Goal: Task Accomplishment & Management: Use online tool/utility

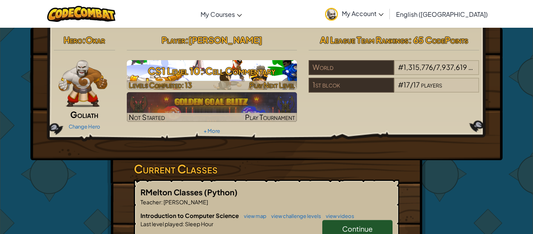
click at [229, 70] on h3 "CS1 Level 10: Cell Commentary" at bounding box center [212, 71] width 171 height 18
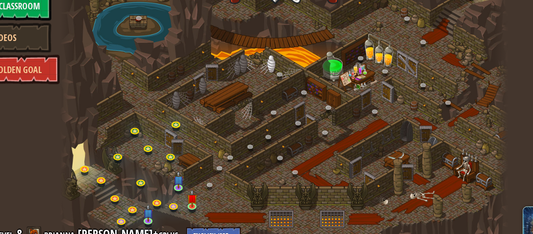
click at [206, 197] on div at bounding box center [266, 117] width 357 height 234
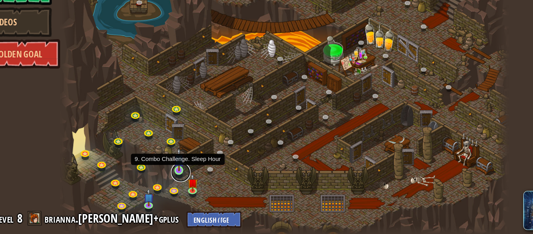
click at [181, 183] on link at bounding box center [184, 184] width 16 height 16
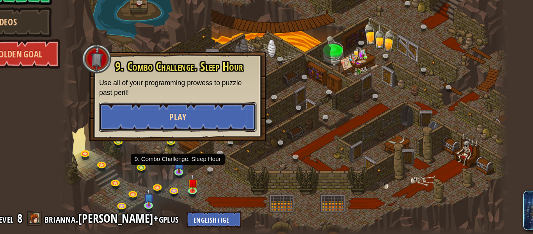
click at [217, 140] on button "Play" at bounding box center [182, 139] width 126 height 23
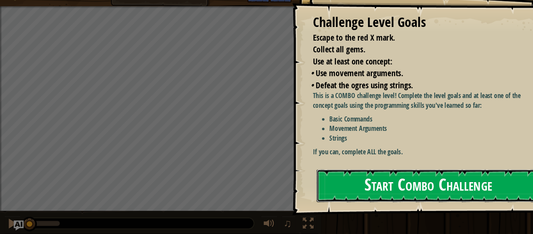
click at [411, 177] on button "Start Combo Challenge" at bounding box center [402, 187] width 210 height 31
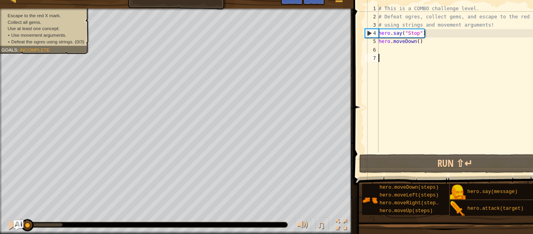
click at [370, 39] on div "# This is a COMBO challenge level. # Defeat [PERSON_NAME], collect gems, and es…" at bounding box center [439, 94] width 163 height 156
type textarea "hero.say("Stop")"
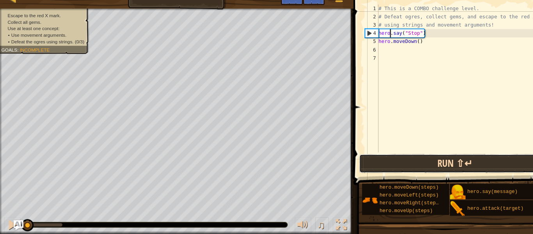
click at [398, 165] on button "Run ⇧↵" at bounding box center [432, 167] width 182 height 18
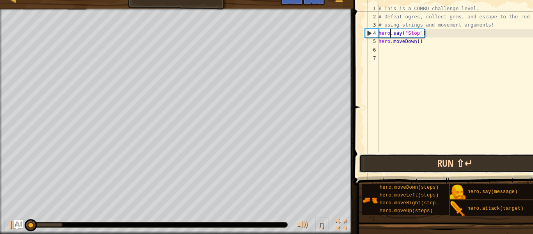
click at [398, 165] on button "Run ⇧↵" at bounding box center [432, 167] width 182 height 18
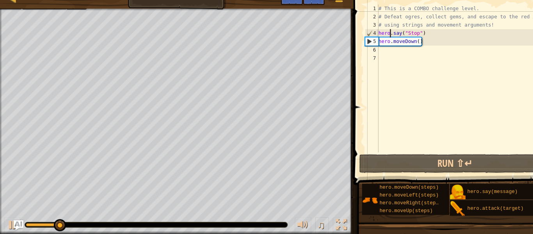
click at [372, 55] on div "# This is a COMBO challenge level. # Defeat [PERSON_NAME], collect gems, and es…" at bounding box center [439, 94] width 163 height 156
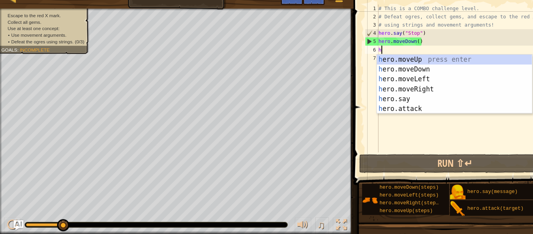
scroll to position [4, 0]
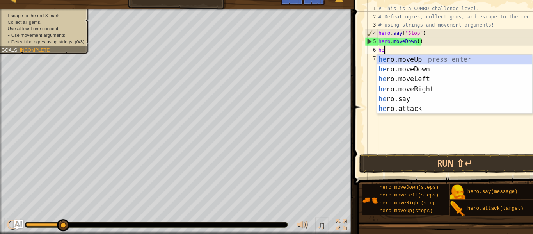
type textarea "her"
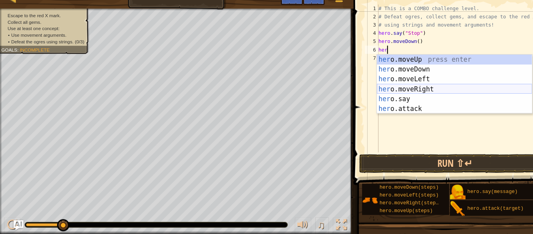
click at [405, 91] on div "her o.moveUp press enter her o.moveDown press enter her o.moveLeft press enter …" at bounding box center [432, 100] width 148 height 75
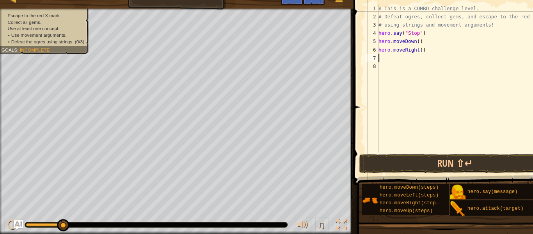
scroll to position [4, 0]
click at [405, 91] on div "# This is a COMBO challenge level. # Defeat [PERSON_NAME], collect gems, and es…" at bounding box center [439, 94] width 163 height 156
click at [381, 67] on div "# This is a COMBO challenge level. # Defeat [PERSON_NAME], collect gems, and es…" at bounding box center [439, 94] width 163 height 156
type textarea "g"
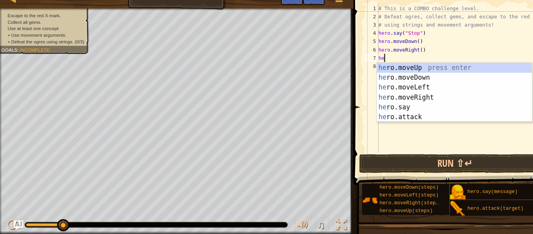
type textarea "her"
click at [397, 74] on div "her o.moveUp press enter her o.moveDown press enter her o.moveLeft press enter …" at bounding box center [432, 108] width 148 height 75
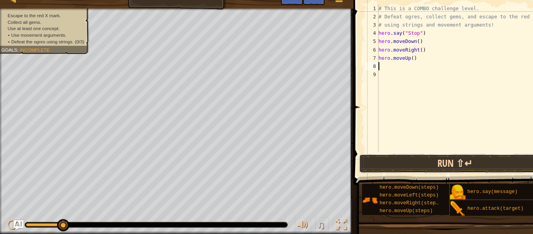
click at [425, 162] on button "Run ⇧↵" at bounding box center [432, 167] width 182 height 18
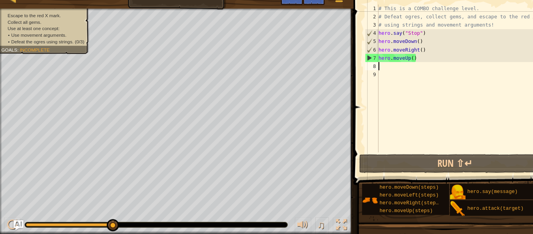
click at [397, 62] on div "# This is a COMBO challenge level. # Defeat [PERSON_NAME], collect gems, and es…" at bounding box center [439, 94] width 163 height 156
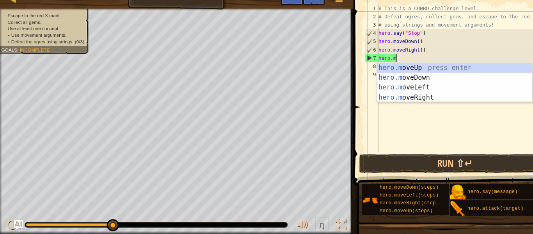
type textarea "hero."
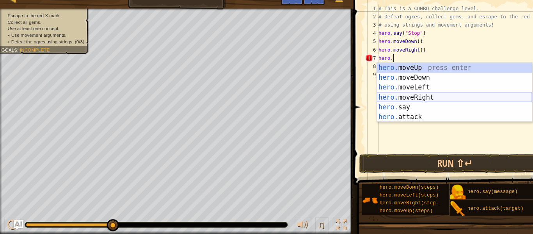
click at [406, 100] on div "hero. moveUp press enter hero. moveDown press enter hero. moveLeft press enter …" at bounding box center [432, 108] width 148 height 75
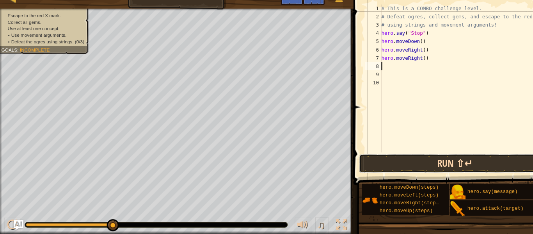
click at [450, 173] on button "Run ⇧↵" at bounding box center [432, 167] width 182 height 18
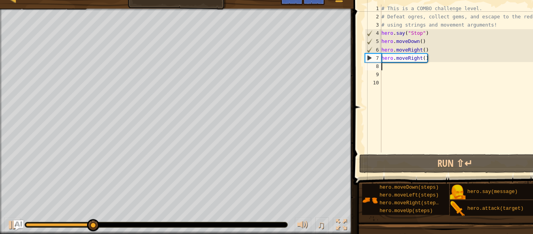
type textarea "g"
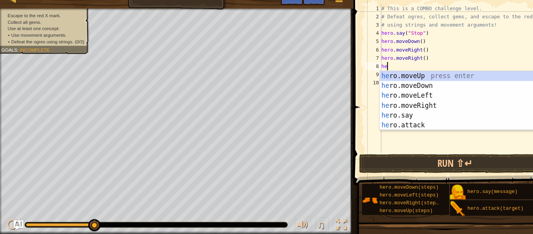
scroll to position [4, 1]
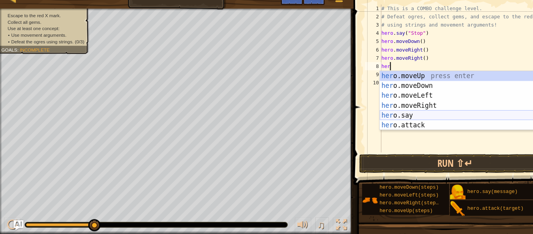
click at [389, 122] on div "her o.moveUp press enter her o.moveDown press enter her o.moveLeft press enter …" at bounding box center [435, 116] width 148 height 75
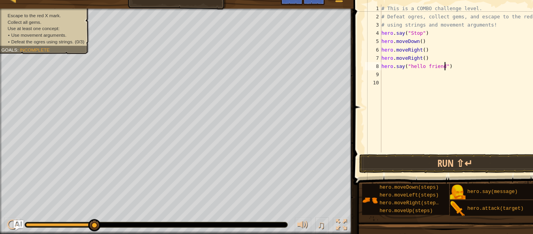
scroll to position [4, 9]
type textarea "hero.say("hello friends")"
click at [420, 174] on button "Run ⇧↵" at bounding box center [432, 167] width 182 height 18
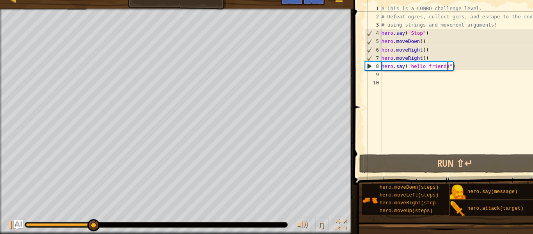
scroll to position [4, 0]
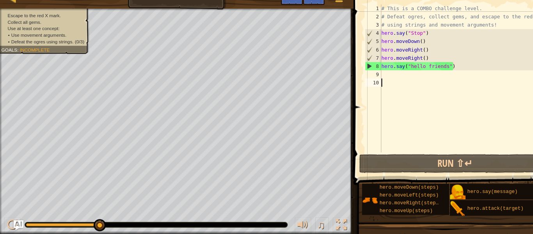
click at [400, 84] on div "# This is a COMBO challenge level. # Defeat [PERSON_NAME], collect gems, and es…" at bounding box center [441, 94] width 160 height 156
click at [380, 79] on div "# This is a COMBO challenge level. # Defeat [PERSON_NAME], collect gems, and es…" at bounding box center [441, 94] width 160 height 156
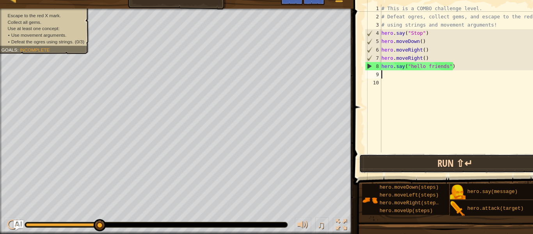
click at [405, 161] on button "Run ⇧↵" at bounding box center [432, 167] width 182 height 18
type textarea "g"
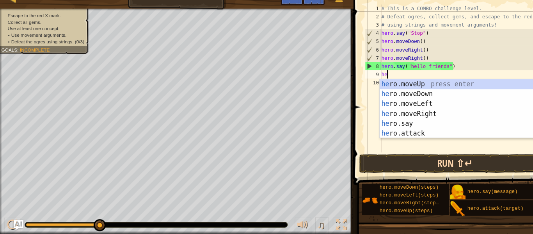
type textarea "her"
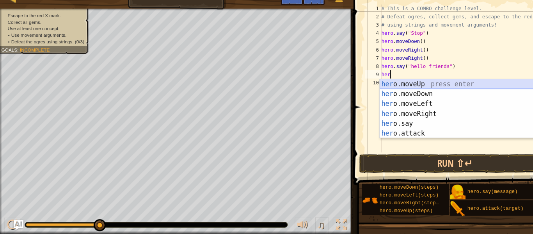
click at [416, 92] on div "her o.moveUp press enter her o.moveDown press enter her o.moveLeft press enter …" at bounding box center [435, 124] width 148 height 75
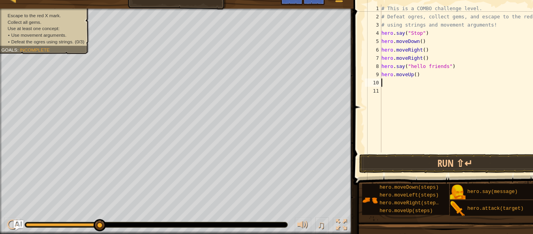
scroll to position [4, 0]
click at [422, 164] on button "Run ⇧↵" at bounding box center [432, 167] width 182 height 18
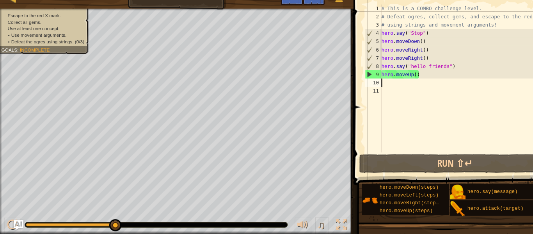
click at [395, 83] on div "# This is a COMBO challenge level. # Defeat [PERSON_NAME], collect gems, and es…" at bounding box center [441, 94] width 160 height 156
type textarea "hero.moveUp(2)"
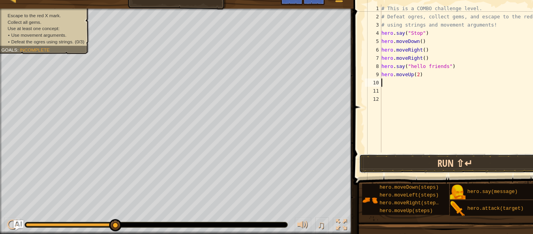
click at [439, 163] on button "Run ⇧↵" at bounding box center [432, 167] width 182 height 18
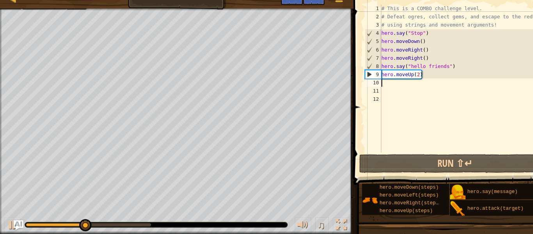
click at [399, 84] on div "# This is a COMBO challenge level. # Defeat [PERSON_NAME], collect gems, and es…" at bounding box center [441, 94] width 160 height 156
type textarea "hero.moveUp()"
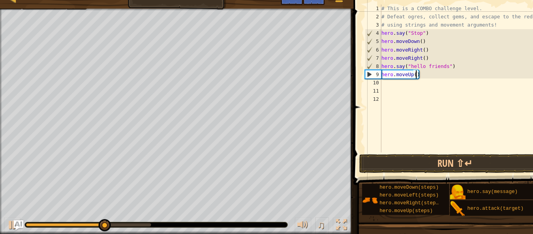
click at [394, 89] on div "# This is a COMBO challenge level. # Defeat [PERSON_NAME], collect gems, and es…" at bounding box center [441, 94] width 160 height 156
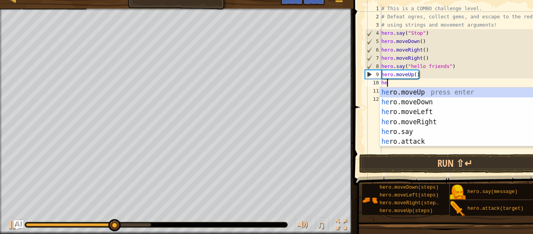
type textarea "her"
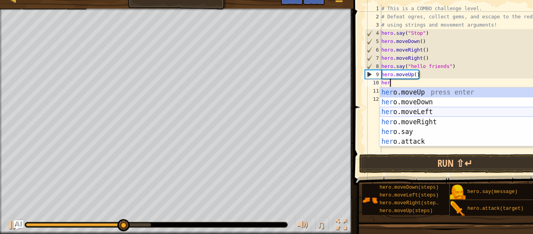
click at [419, 118] on div "her o.moveUp press enter her o.moveDown press enter her o.moveLeft press enter …" at bounding box center [435, 131] width 148 height 75
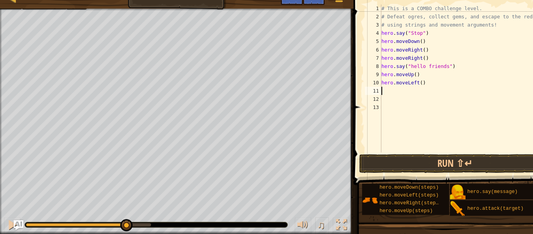
click at [400, 91] on div "# This is a COMBO challenge level. # Defeat [PERSON_NAME], collect gems, and es…" at bounding box center [441, 94] width 160 height 156
type textarea "hero.moveLeft(2)"
click at [420, 165] on button "Run ⇧↵" at bounding box center [432, 167] width 182 height 18
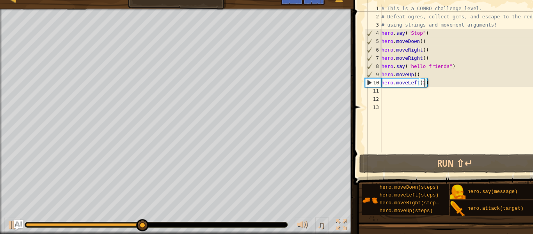
click at [387, 98] on div "# This is a COMBO challenge level. # Defeat [PERSON_NAME], collect gems, and es…" at bounding box center [441, 94] width 160 height 156
type textarea "g"
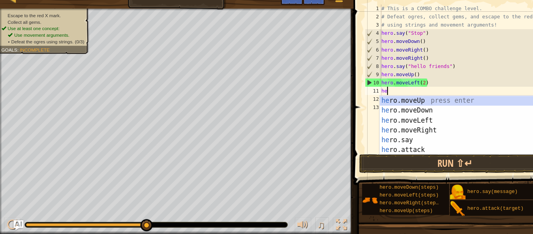
type textarea "her"
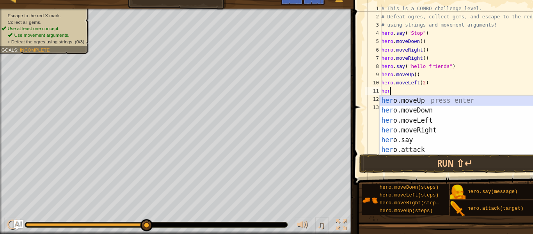
click at [404, 108] on div "her o.moveUp press enter her o.moveDown press enter her o.moveLeft press enter …" at bounding box center [435, 139] width 148 height 75
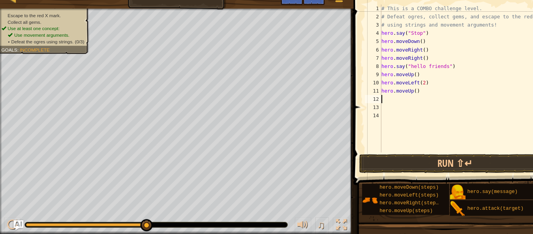
scroll to position [4, 0]
click at [399, 106] on div "# This is a COMBO challenge level. # Defeat [PERSON_NAME], collect gems, and es…" at bounding box center [441, 94] width 160 height 156
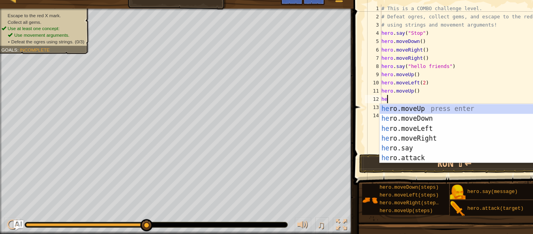
type textarea "her"
click at [414, 144] on div "her o.moveUp press enter her o.moveDown press enter her o.moveLeft press enter …" at bounding box center [435, 147] width 148 height 75
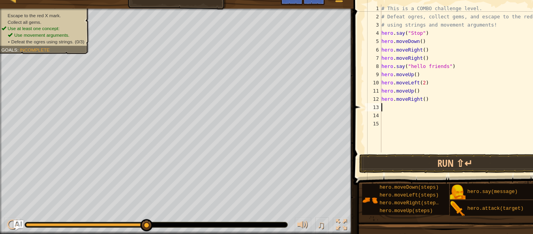
scroll to position [4, 0]
click at [403, 106] on div "# This is a COMBO challenge level. # Defeat [PERSON_NAME], collect gems, and es…" at bounding box center [441, 94] width 160 height 156
click at [400, 170] on button "Run ⇧↵" at bounding box center [432, 167] width 182 height 18
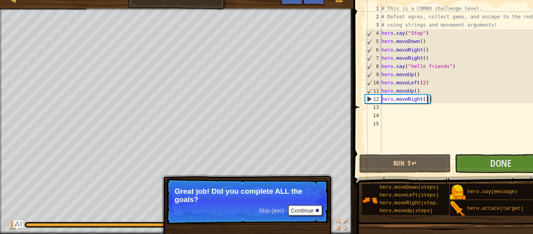
click at [216, 197] on p "Great job! Did you complete ALL the goals?" at bounding box center [235, 197] width 139 height 16
click at [283, 206] on button "Continue" at bounding box center [290, 211] width 32 height 10
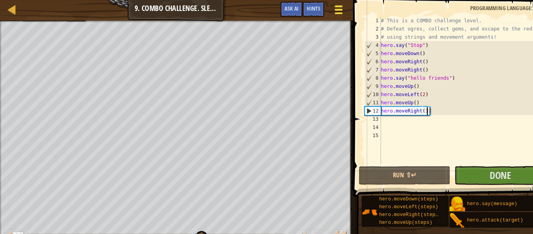
click at [328, 7] on button "Game Menu" at bounding box center [322, 10] width 21 height 19
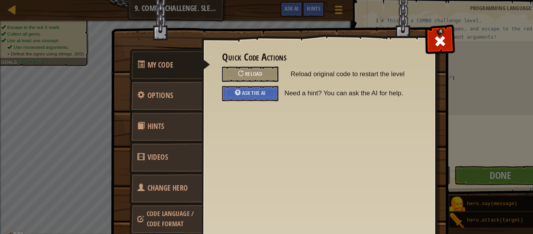
click at [392, 22] on img at bounding box center [269, 110] width 327 height 279
click at [404, 24] on img at bounding box center [269, 110] width 327 height 279
click at [419, 44] on span at bounding box center [418, 39] width 12 height 12
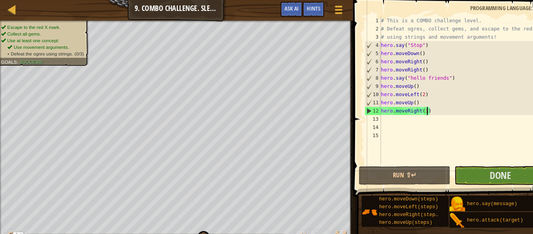
click at [411, 83] on div "# This is a COMBO challenge level. # Defeat [PERSON_NAME], collect gems, and es…" at bounding box center [441, 94] width 160 height 156
type textarea "hero.moveUp()"
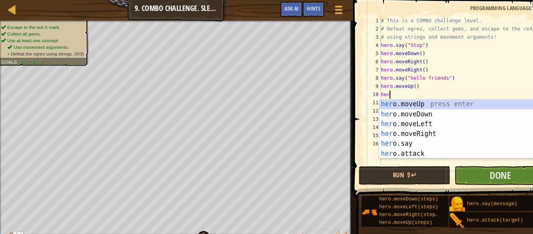
scroll to position [4, 1]
click at [409, 146] on div "her o.moveUp press enter her o.moveDown press enter her o.moveLeft press enter …" at bounding box center [435, 131] width 148 height 75
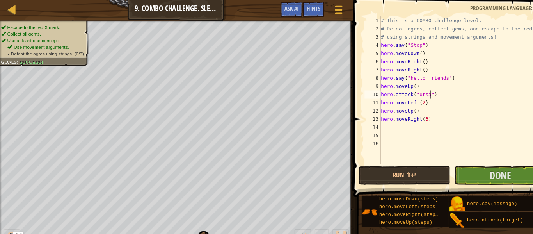
scroll to position [4, 7]
click at [409, 68] on div "# This is a COMBO challenge level. # Defeat [PERSON_NAME], collect gems, and es…" at bounding box center [441, 94] width 160 height 156
type textarea "hero.moveRight()"
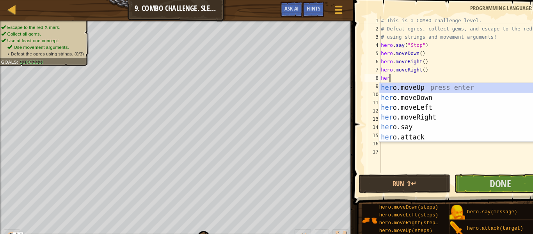
scroll to position [4, 1]
click at [391, 129] on div "her o.moveUp press enter her o.moveDown press enter her o.moveLeft press enter …" at bounding box center [435, 116] width 148 height 75
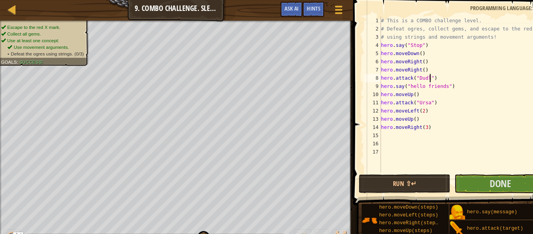
scroll to position [4, 7]
click at [405, 48] on div "# This is a COMBO challenge level. # Defeat [PERSON_NAME], collect gems, and es…" at bounding box center [441, 98] width 160 height 164
type textarea "hero.moveDown()"
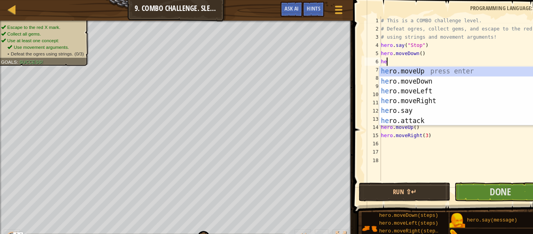
scroll to position [4, 1]
click at [402, 114] on div "her o.moveUp press enter her o.moveDown press enter her o.moveLeft press enter …" at bounding box center [435, 100] width 148 height 75
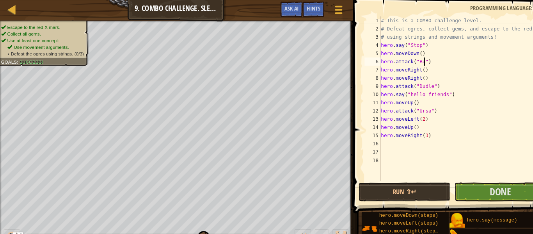
scroll to position [4, 6]
drag, startPoint x: 411, startPoint y: 63, endPoint x: 382, endPoint y: 62, distance: 28.9
click at [382, 62] on div "# This is a COMBO challenge level. # Defeat [PERSON_NAME], collect gems, and es…" at bounding box center [441, 102] width 160 height 172
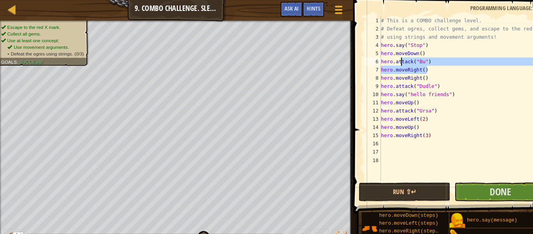
click at [408, 60] on div "# This is a COMBO challenge level. # Defeat [PERSON_NAME], collect gems, and es…" at bounding box center [441, 94] width 160 height 156
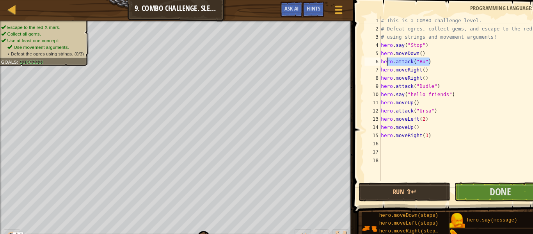
drag, startPoint x: 408, startPoint y: 60, endPoint x: 367, endPoint y: 58, distance: 41.5
click at [367, 58] on div "# This is a COMBO challenge level. # Defeat [PERSON_NAME], collect gems, and es…" at bounding box center [441, 102] width 160 height 172
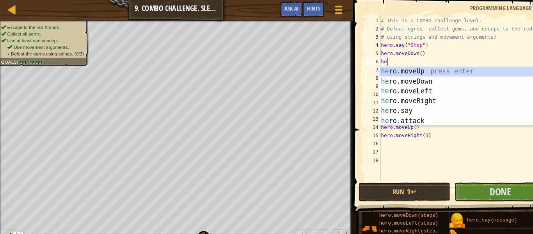
scroll to position [4, 0]
type textarea "h"
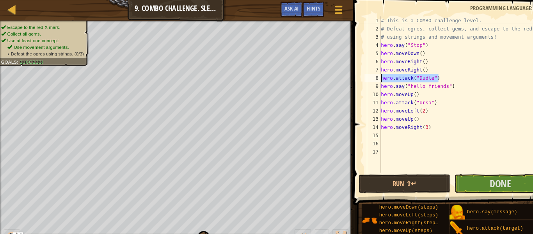
drag, startPoint x: 421, startPoint y: 72, endPoint x: 348, endPoint y: 77, distance: 73.6
click at [348, 77] on div "hero.moveDown() 1 2 3 4 5 6 7 8 9 10 11 12 13 14 15 16 17 # This is a COMBO cha…" at bounding box center [433, 90] width 176 height 148
type textarea "hero.attack("Dudle")"
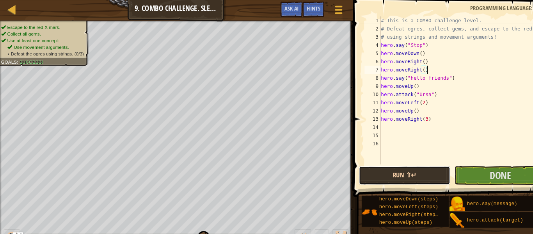
click at [391, 172] on button "Run ⇧↵" at bounding box center [384, 167] width 87 height 18
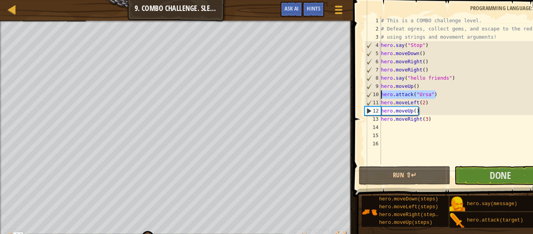
drag, startPoint x: 415, startPoint y: 92, endPoint x: 362, endPoint y: 91, distance: 52.7
click at [362, 91] on div "hero.moveRight() 1 2 3 4 5 6 7 8 9 10 11 12 13 14 15 16 # This is a COMBO chall…" at bounding box center [433, 86] width 176 height 140
type textarea "hero.attack("Ursa")"
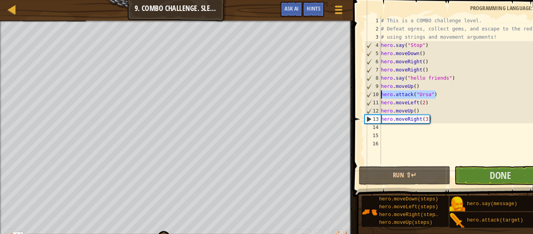
click at [416, 93] on div "# This is a COMBO challenge level. # Defeat [PERSON_NAME], collect gems, and es…" at bounding box center [441, 86] width 160 height 140
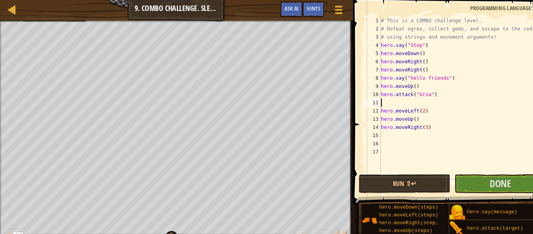
paste textarea "hero.attack("Ursa")"
click at [390, 167] on button "Run ⇧↵" at bounding box center [384, 174] width 87 height 18
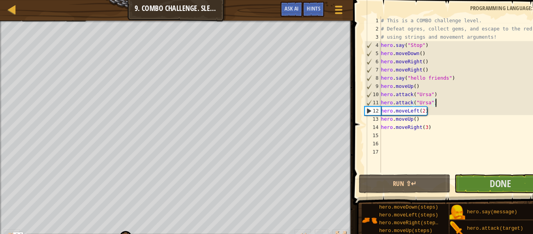
click at [406, 113] on div "# This is a COMBO challenge level. # Defeat [PERSON_NAME], collect gems, and es…" at bounding box center [441, 98] width 160 height 164
type textarea "hero.moveUp()"
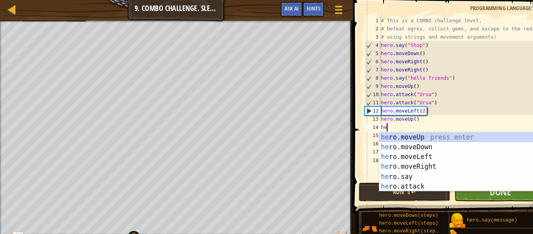
scroll to position [4, 1]
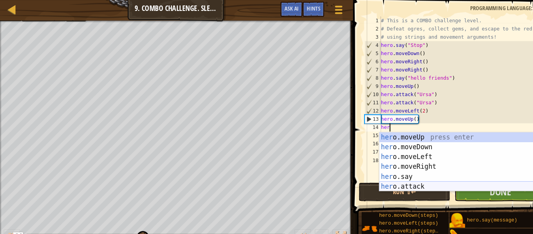
click at [412, 176] on div "her o.moveUp press enter her o.moveDown press enter her o.moveLeft press enter …" at bounding box center [435, 163] width 148 height 75
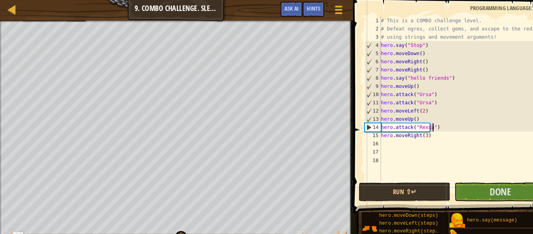
scroll to position [4, 8]
click at [421, 124] on div "# This is a COMBO challenge level. # Defeat [PERSON_NAME], collect gems, and es…" at bounding box center [441, 102] width 160 height 172
drag, startPoint x: 421, startPoint y: 124, endPoint x: 356, endPoint y: 121, distance: 65.2
click at [356, 121] on div "hero.attack("Rexxar") 1 2 3 4 5 6 7 8 9 10 11 12 13 14 15 16 17 18 # This is a …" at bounding box center [433, 94] width 176 height 156
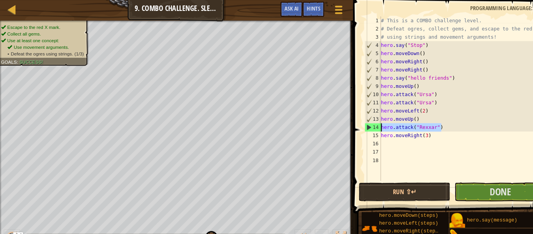
type textarea "hero.attack("Rexxar")"
click at [432, 119] on div "# This is a COMBO challenge level. # Defeat [PERSON_NAME], collect gems, and es…" at bounding box center [441, 94] width 160 height 156
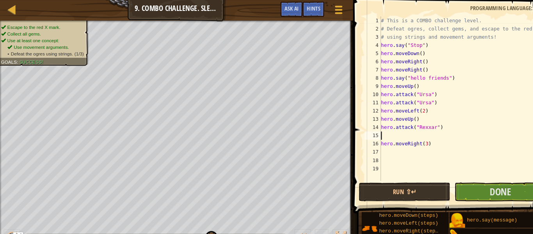
paste textarea "hero.attack("Rexxar")"
click at [406, 137] on div "# This is a COMBO challenge level. # Defeat [PERSON_NAME], collect gems, and es…" at bounding box center [441, 102] width 160 height 172
type textarea "hero.moveRight()"
click at [416, 137] on div "# This is a COMBO challenge level. # Defeat [PERSON_NAME], collect gems, and es…" at bounding box center [441, 102] width 160 height 172
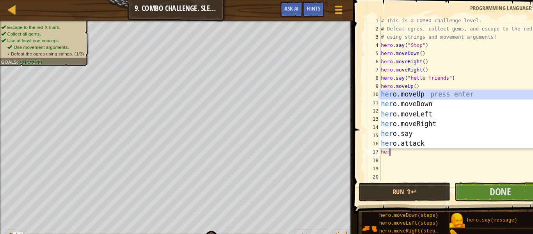
scroll to position [4, 1]
click at [402, 132] on div "her o.moveUp press enter her o.moveDown press enter her o.moveLeft press enter …" at bounding box center [435, 122] width 148 height 75
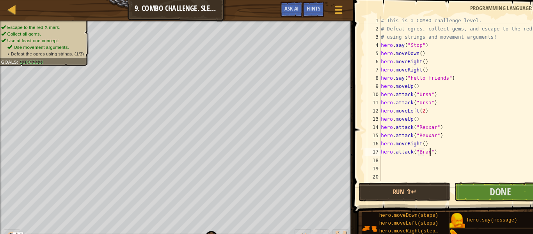
type textarea "hero.attack("Brack")"
click at [427, 153] on div "# This is a COMBO challenge level. # Defeat [PERSON_NAME], collect gems, and es…" at bounding box center [441, 102] width 160 height 172
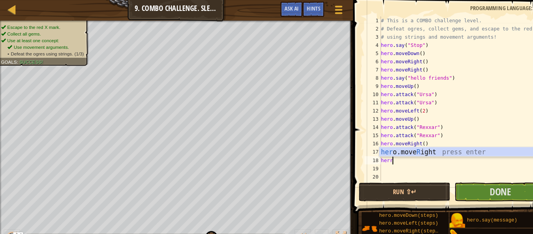
type textarea "her"
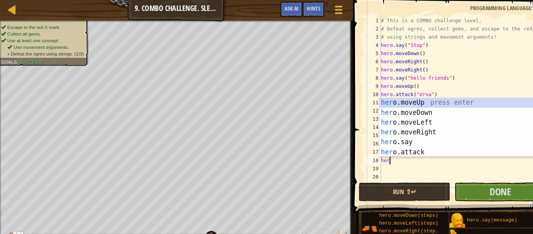
scroll to position [4, 1]
click at [409, 122] on div "her o.moveUp press enter her o.moveDown press enter her o.moveLeft press enter …" at bounding box center [435, 130] width 148 height 75
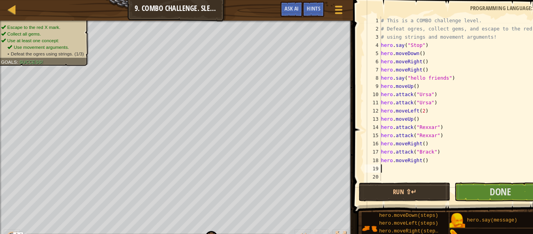
click at [404, 156] on div "# This is a COMBO challenge level. # Defeat [PERSON_NAME], collect gems, and es…" at bounding box center [441, 102] width 160 height 172
click at [401, 185] on button "Run ⇧↵" at bounding box center [384, 182] width 87 height 18
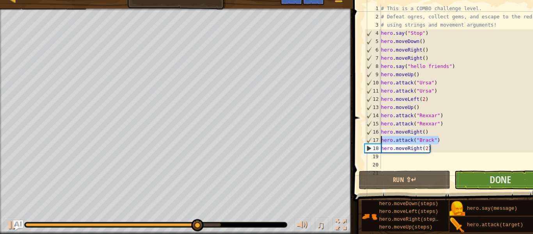
click at [331, 149] on div "Map Introduction to Computer Science 9. Combo Challenge. Sleep Hour Game Menu D…" at bounding box center [266, 117] width 533 height 234
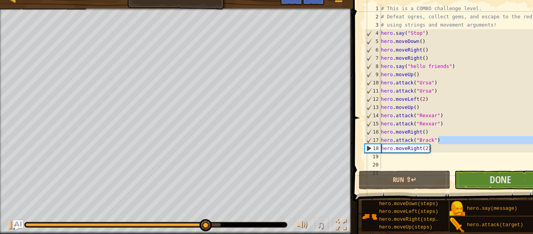
click at [419, 145] on div "# This is a COMBO challenge level. # Defeat [PERSON_NAME], collect gems, and es…" at bounding box center [441, 94] width 160 height 156
type textarea "hero.attack("Brack")"
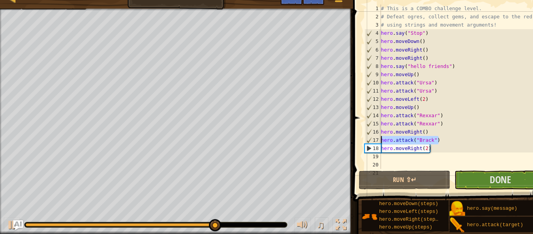
drag, startPoint x: 418, startPoint y: 145, endPoint x: 356, endPoint y: 144, distance: 61.7
click at [356, 144] on div "hero.attack("[PERSON_NAME]") 1 2 3 4 5 6 7 8 9 10 11 12 13 14 15 16 17 18 19 20…" at bounding box center [433, 94] width 176 height 156
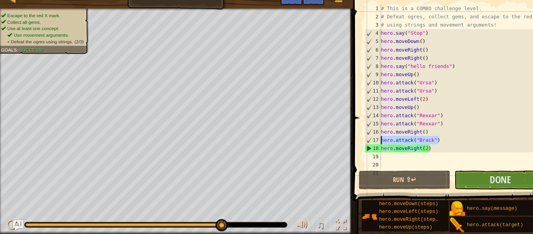
click at [421, 146] on div "# This is a COMBO challenge level. # Defeat [PERSON_NAME], collect gems, and es…" at bounding box center [441, 94] width 160 height 156
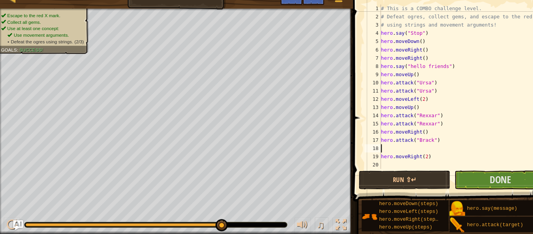
paste textarea "hero.attack("Brack")"
type textarea "hero.attack("Brack")"
click at [405, 180] on button "Run ⇧↵" at bounding box center [384, 182] width 87 height 18
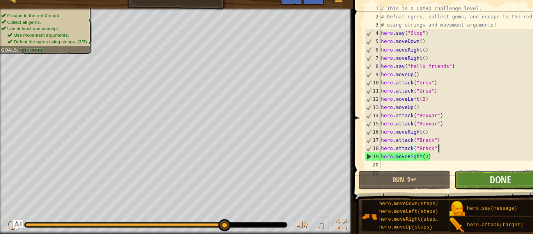
click at [455, 185] on button "Done" at bounding box center [475, 182] width 87 height 18
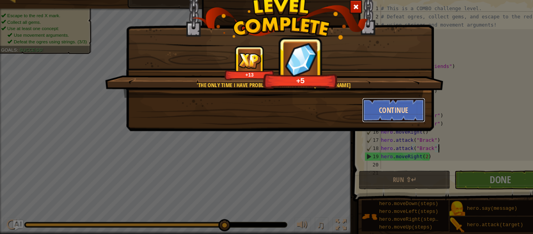
click at [381, 123] on button "Continue" at bounding box center [375, 115] width 60 height 23
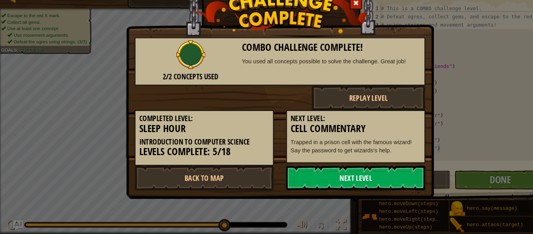
click at [337, 171] on link "Next Level" at bounding box center [338, 180] width 132 height 23
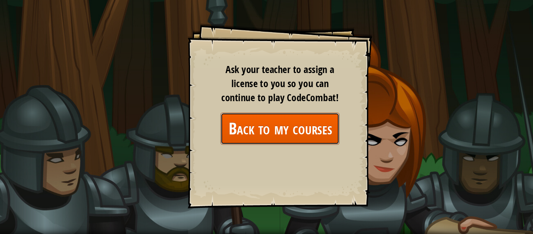
click at [292, 135] on link "Back to my courses" at bounding box center [266, 133] width 113 height 30
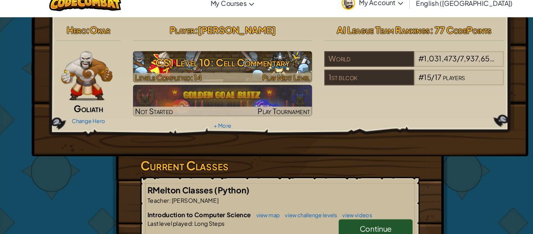
click at [236, 71] on h3 "CS1 Level 10: Cell Commentary" at bounding box center [212, 71] width 171 height 18
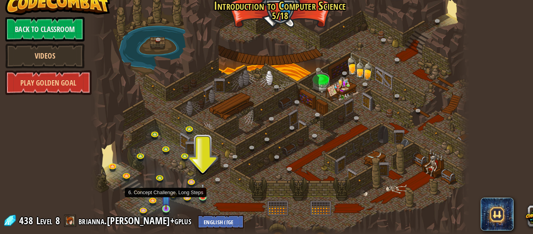
click at [160, 206] on img at bounding box center [158, 201] width 8 height 19
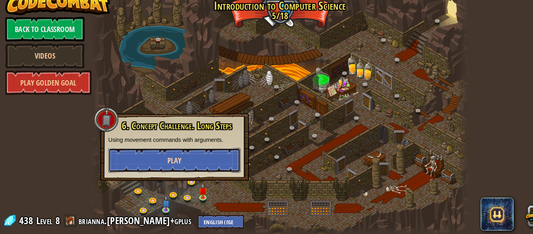
click at [204, 158] on button "Play" at bounding box center [166, 163] width 126 height 23
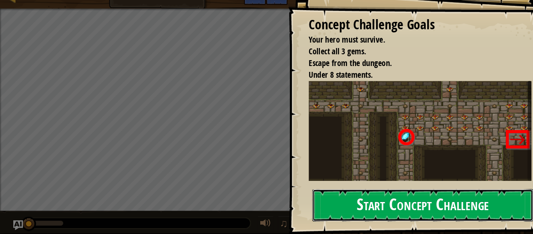
click at [387, 198] on button "Start Concept Challenge" at bounding box center [402, 206] width 210 height 31
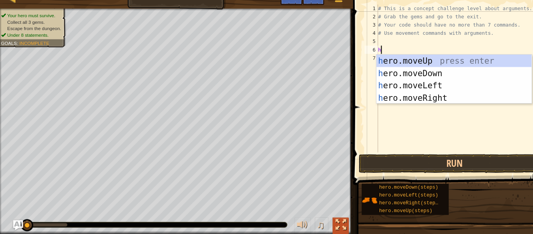
scroll to position [4, 0]
type textarea "her"
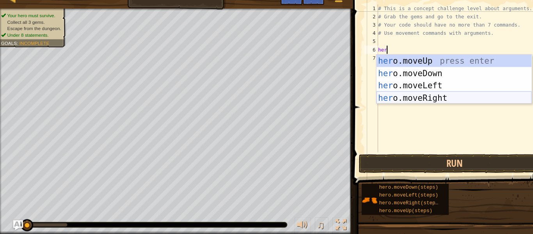
click at [424, 100] on div "her o.moveUp press enter her o.moveDown press enter her o.moveLeft press enter …" at bounding box center [432, 98] width 148 height 70
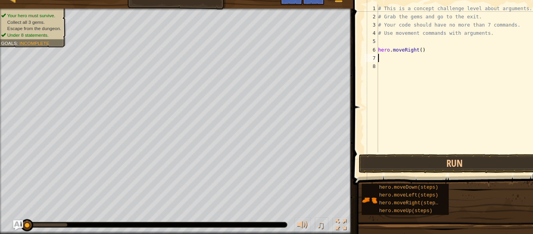
scroll to position [4, 0]
type textarea "g"
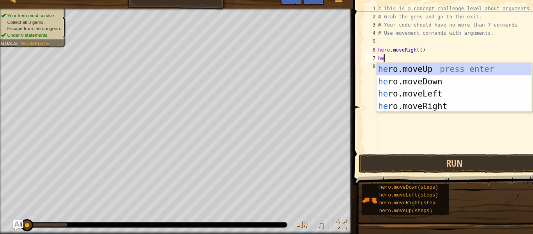
type textarea "her"
click at [394, 76] on div "her o.moveUp press enter her o.moveDown press enter her o.moveLeft press enter …" at bounding box center [432, 106] width 148 height 70
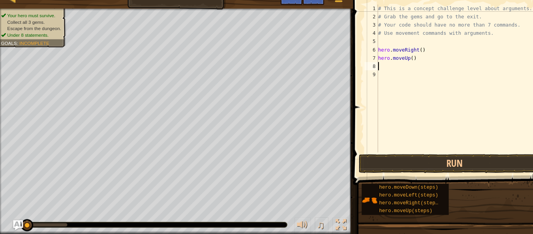
click at [393, 68] on div "# This is a concept challenge level about arguments. # Grab the gems and go to …" at bounding box center [439, 94] width 163 height 156
type textarea "hero.moveUp(3)"
click at [388, 75] on div "# This is a concept challenge level about arguments. # Grab the gems and go to …" at bounding box center [439, 94] width 163 height 156
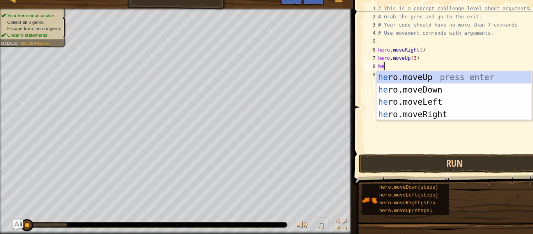
type textarea "her"
click at [473, 121] on div "her o.moveUp press enter her o.moveDown press enter her o.moveLeft press enter …" at bounding box center [432, 114] width 148 height 70
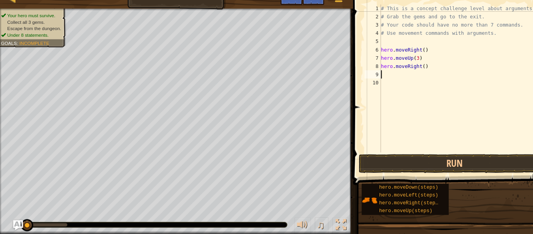
click at [404, 77] on div "# This is a concept challenge level about arguments. # Grab the gems and go to …" at bounding box center [441, 94] width 160 height 156
type textarea "hero.moveRight(2)"
click at [390, 82] on div "# This is a concept challenge level about arguments. # Grab the gems and go to …" at bounding box center [441, 94] width 160 height 156
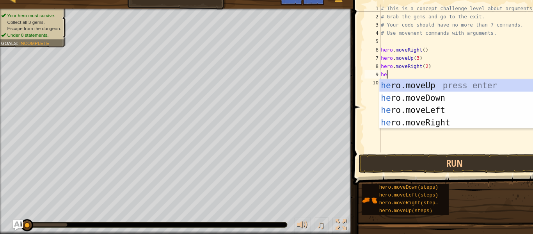
type textarea "her"
click at [407, 107] on div "her o.moveUp press enter her o.moveDown press enter her o.moveLeft press enter …" at bounding box center [435, 122] width 148 height 70
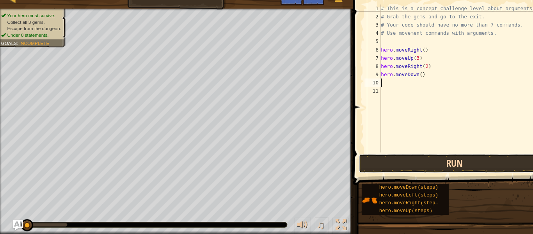
click at [409, 170] on button "Run" at bounding box center [432, 167] width 182 height 18
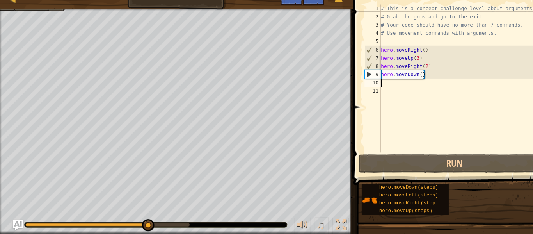
click at [384, 100] on div "# This is a concept challenge level about arguments. # Grab the gems and go to …" at bounding box center [441, 94] width 160 height 156
click at [377, 92] on div "# This is a concept challenge level about arguments. # Grab the gems and go to …" at bounding box center [441, 94] width 160 height 156
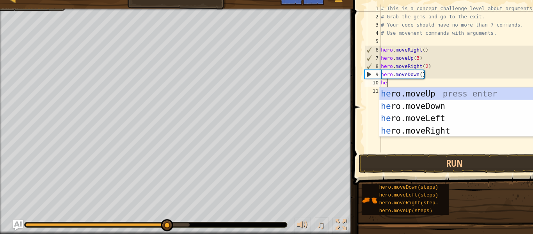
type textarea "her"
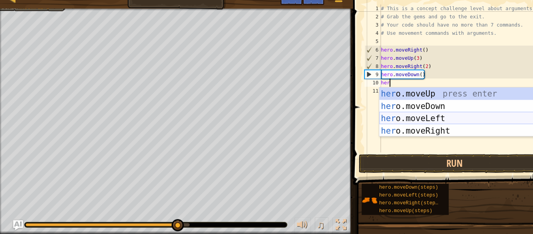
click at [411, 124] on div "her o.moveUp press enter her o.moveDown press enter her o.moveLeft press enter …" at bounding box center [435, 129] width 148 height 70
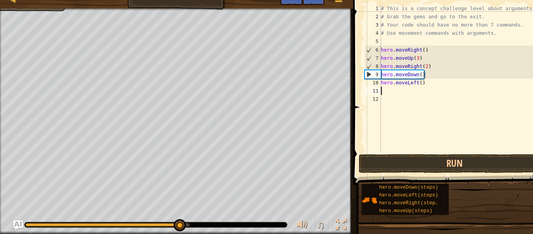
scroll to position [4, 0]
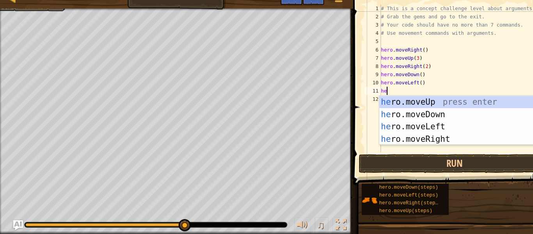
type textarea "her"
click at [416, 119] on div "her o.moveUp press enter her o.moveDown press enter her o.moveLeft press enter …" at bounding box center [435, 137] width 148 height 70
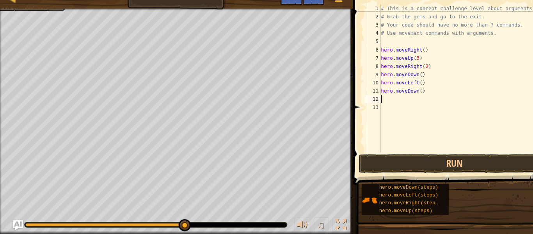
scroll to position [4, 0]
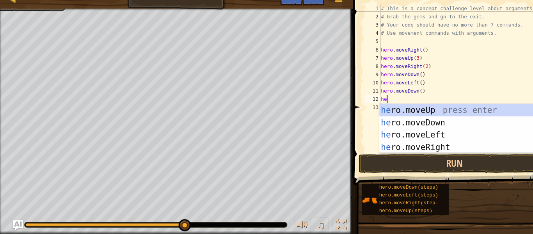
type textarea "her"
click at [419, 151] on div "her o.moveUp press enter her o.moveDown press enter her o.moveLeft press enter …" at bounding box center [435, 145] width 148 height 70
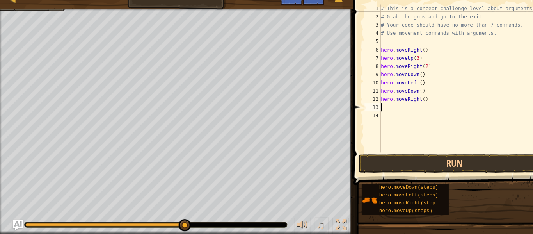
scroll to position [4, 0]
click at [403, 107] on div "# This is a concept challenge level about arguments. # Grab the gems and go to …" at bounding box center [441, 94] width 160 height 156
type textarea "hero.moveRight(2)"
click at [410, 112] on div "# This is a concept challenge level about arguments. # Grab the gems and go to …" at bounding box center [441, 94] width 160 height 156
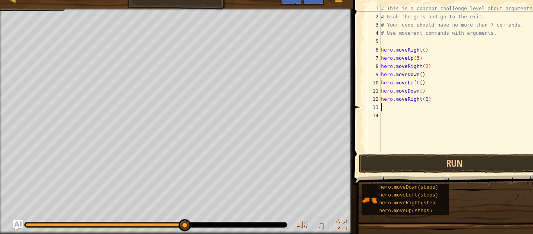
scroll to position [4, 0]
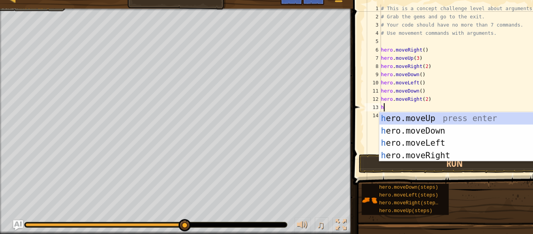
type textarea "her"
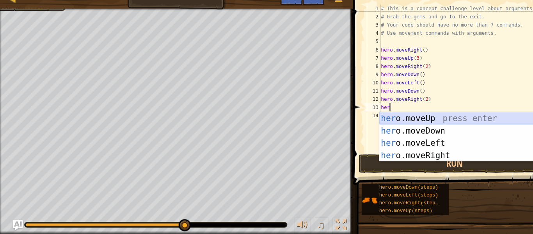
click at [409, 122] on div "her o.moveUp press enter her o.moveDown press enter her o.moveLeft press enter …" at bounding box center [435, 153] width 148 height 70
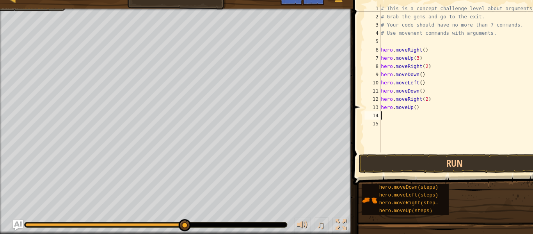
scroll to position [4, 0]
click at [395, 116] on div "# This is a concept challenge level about arguments. # Grab the gems and go to …" at bounding box center [441, 94] width 160 height 156
click at [414, 160] on button "Run" at bounding box center [432, 167] width 182 height 18
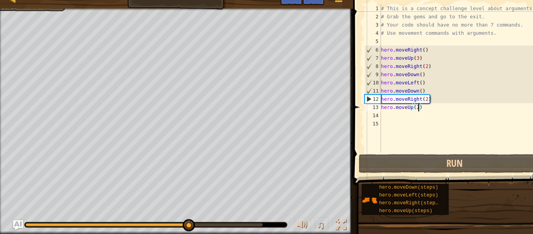
click at [401, 99] on div "# This is a concept challenge level about arguments. # Grab the gems and go to …" at bounding box center [441, 94] width 160 height 156
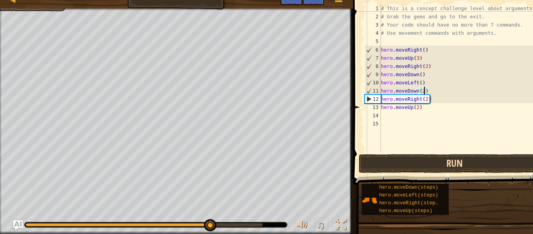
type textarea "hero.moveDown(2)"
click at [424, 172] on button "Run" at bounding box center [432, 167] width 182 height 18
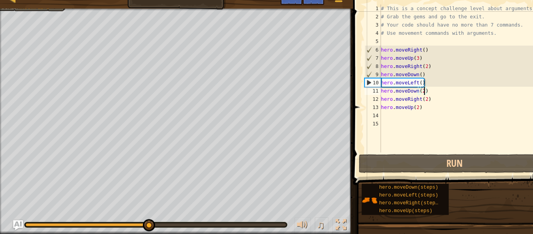
click at [383, 125] on div "# This is a concept challenge level about arguments. # Grab the gems and go to …" at bounding box center [441, 94] width 160 height 156
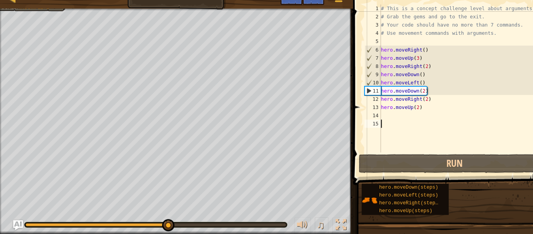
click at [381, 123] on div "# This is a concept challenge level about arguments. # Grab the gems and go to …" at bounding box center [441, 94] width 160 height 156
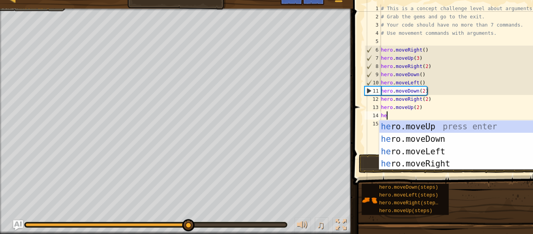
scroll to position [4, 1]
type textarea "her"
click at [427, 163] on div "her o.moveUp press enter her o.moveDown press enter her o.moveLeft press enter …" at bounding box center [435, 161] width 148 height 70
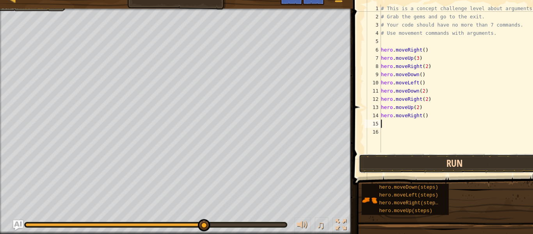
click at [416, 165] on button "Run" at bounding box center [432, 167] width 182 height 18
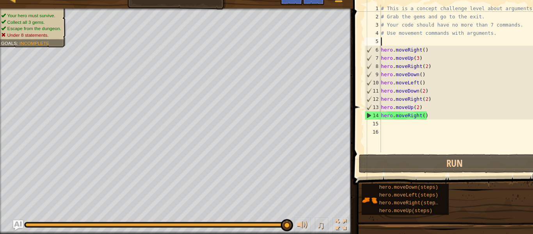
click at [400, 48] on div "# This is a concept challenge level about arguments. # Grab the gems and go to …" at bounding box center [441, 94] width 160 height 156
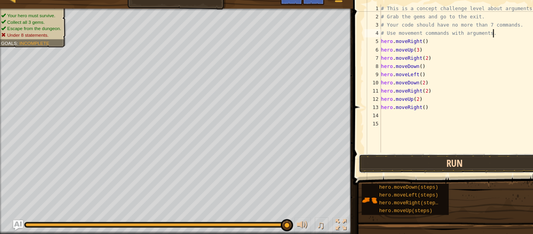
click at [438, 165] on button "Run" at bounding box center [432, 167] width 182 height 18
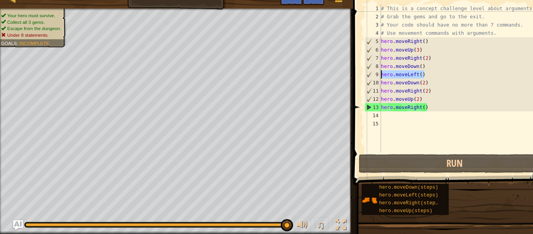
drag, startPoint x: 408, startPoint y: 81, endPoint x: 362, endPoint y: 81, distance: 46.4
click at [362, 81] on div "# Use movement commands with arguments. 1 2 3 4 5 6 7 8 9 10 11 12 13 14 15 # T…" at bounding box center [433, 86] width 176 height 140
type textarea "hero.moveLeft()"
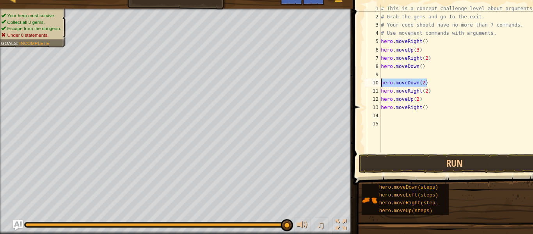
drag, startPoint x: 419, startPoint y: 88, endPoint x: 359, endPoint y: 89, distance: 59.7
click at [359, 89] on div "1 2 3 4 5 6 7 8 9 10 11 12 13 14 15 # This is a concept challenge level about a…" at bounding box center [433, 86] width 176 height 140
type textarea "hero.moveDown(2)"
type textarea "hero.moveDown()"
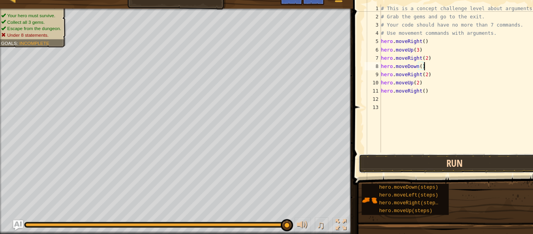
click at [434, 169] on button "Run" at bounding box center [432, 167] width 182 height 18
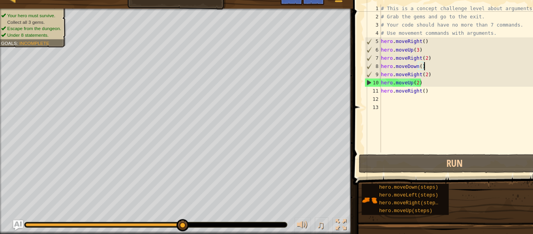
click at [400, 75] on div "# This is a concept challenge level about arguments. # Grab the gems and go to …" at bounding box center [441, 94] width 160 height 156
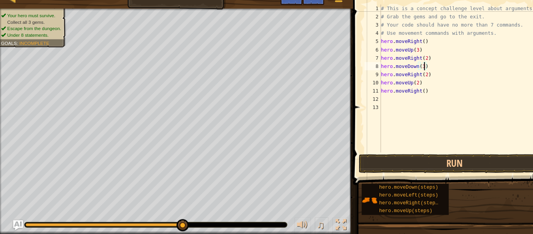
click at [399, 82] on div "# This is a concept challenge level about arguments. # Grab the gems and go to …" at bounding box center [441, 94] width 160 height 156
click at [401, 83] on div "# This is a concept challenge level about arguments. # Grab the gems and go to …" at bounding box center [441, 94] width 160 height 156
click at [410, 84] on div "# This is a concept challenge level about arguments. # Grab the gems and go to …" at bounding box center [441, 94] width 160 height 156
type textarea "hero.movel"
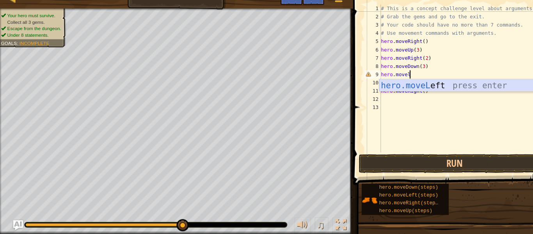
click at [423, 94] on div "hero.moveL eft press enter" at bounding box center [435, 104] width 148 height 35
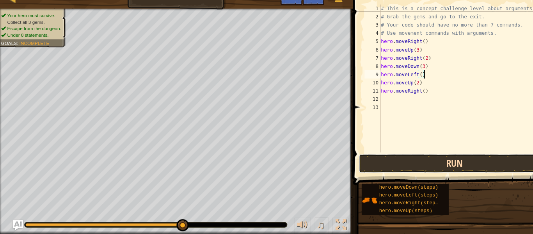
click at [395, 172] on button "Run" at bounding box center [432, 167] width 182 height 18
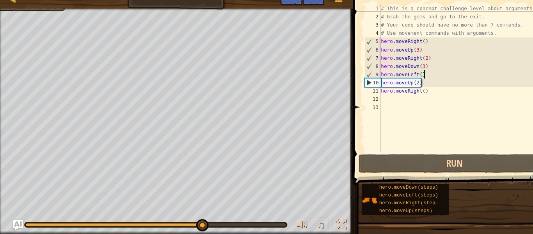
click at [402, 99] on div "# This is a concept challenge level about arguments. # Grab the gems and go to …" at bounding box center [441, 94] width 160 height 156
click at [404, 100] on div "# This is a concept challenge level about arguments. # Grab the gems and go to …" at bounding box center [441, 94] width 160 height 156
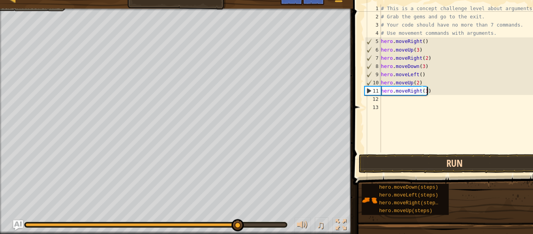
type textarea "hero.moveRight(3)"
click at [420, 165] on button "Run" at bounding box center [432, 167] width 182 height 18
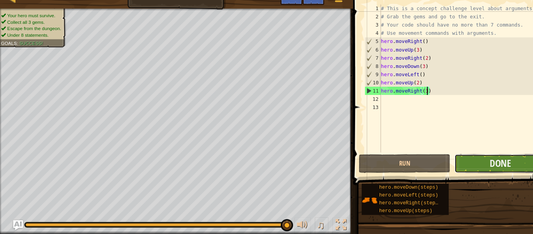
click at [493, 167] on button "Done" at bounding box center [475, 167] width 87 height 18
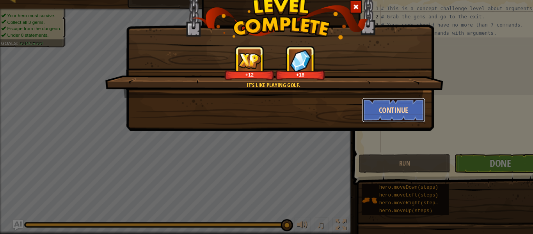
click at [379, 123] on button "Continue" at bounding box center [375, 115] width 60 height 23
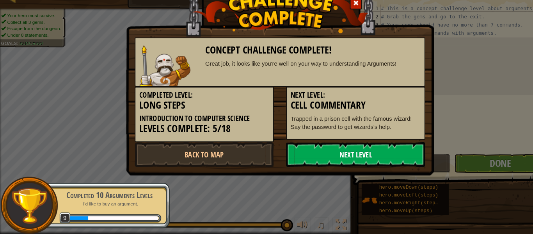
click at [304, 156] on link "Next Level" at bounding box center [338, 157] width 132 height 23
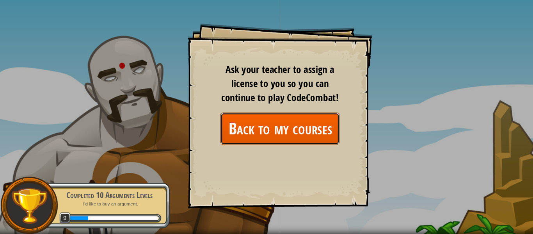
click at [276, 135] on link "Back to my courses" at bounding box center [266, 133] width 113 height 30
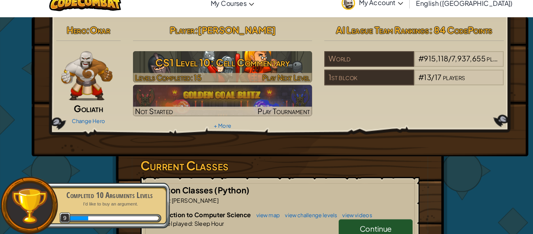
click at [197, 80] on img at bounding box center [212, 75] width 171 height 30
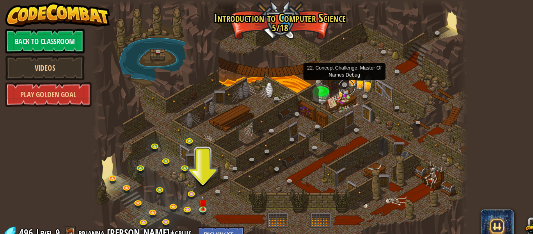
click at [335, 79] on link at bounding box center [330, 83] width 16 height 16
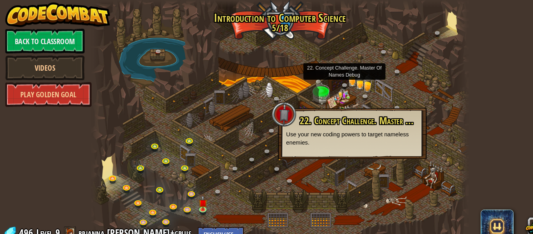
click at [379, 95] on div at bounding box center [266, 117] width 357 height 234
